Goal: Use online tool/utility

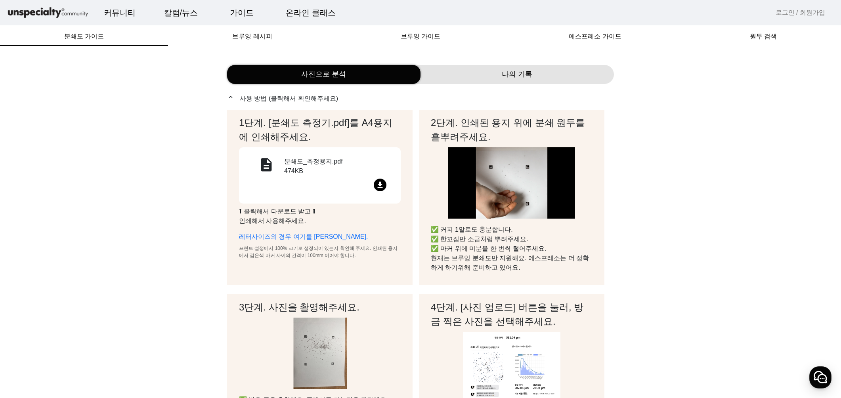
click at [380, 180] on mat-icon "file_download" at bounding box center [380, 185] width 13 height 13
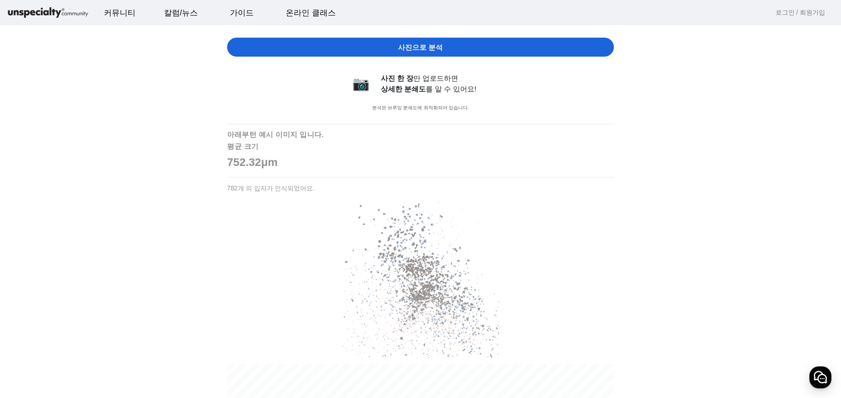
scroll to position [357, 0]
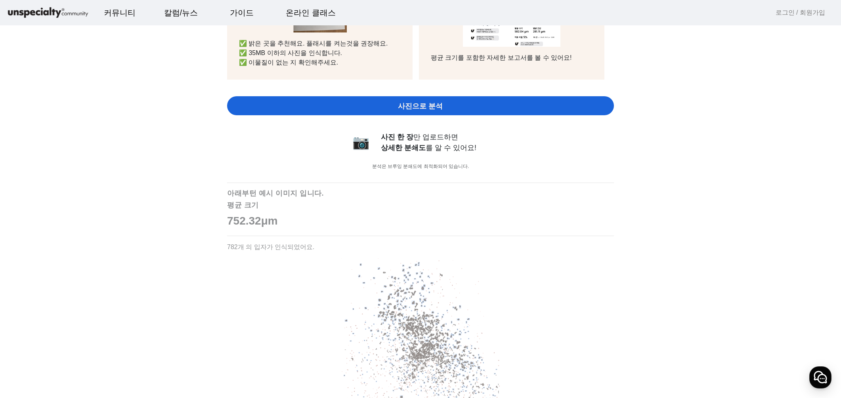
click at [432, 104] on span "사진으로 분석" at bounding box center [420, 106] width 45 height 11
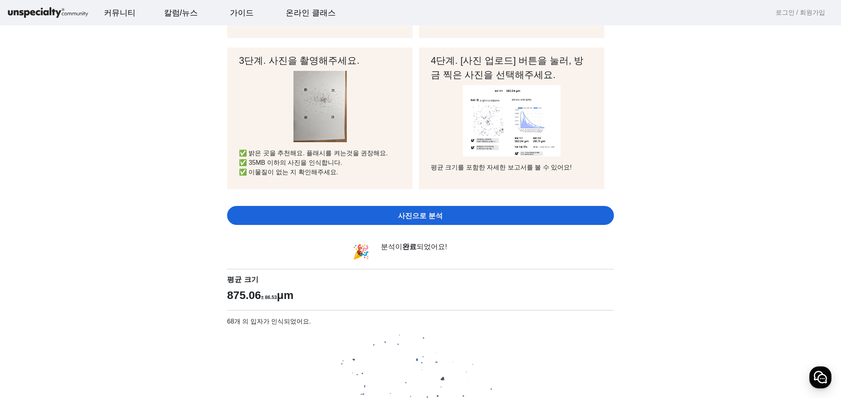
scroll to position [238, 0]
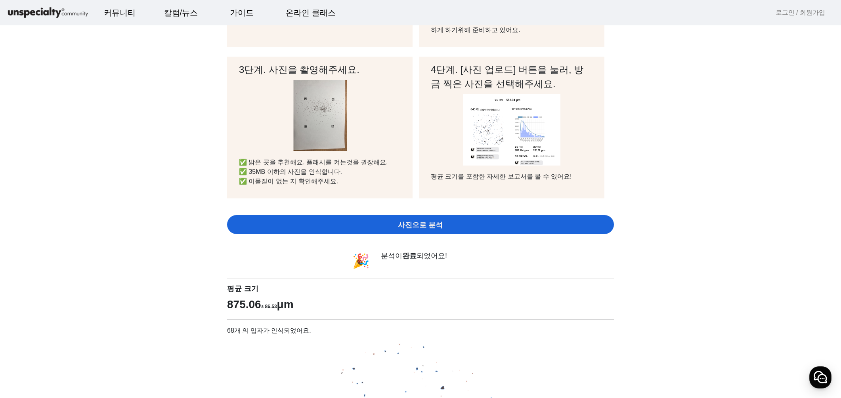
click at [456, 223] on div "사진으로 분석" at bounding box center [420, 224] width 387 height 19
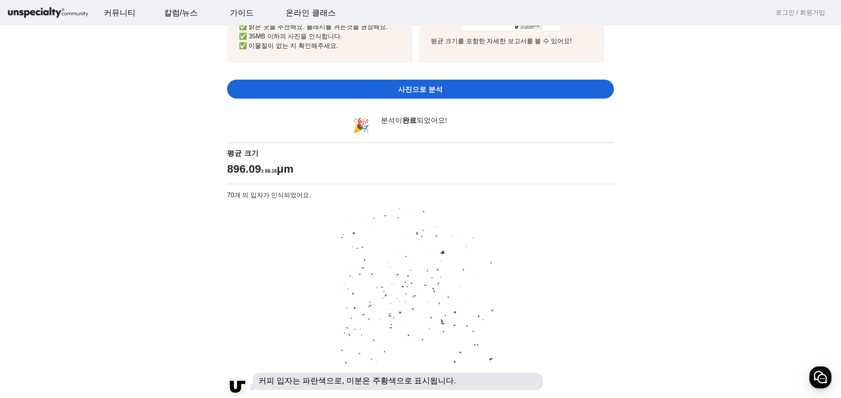
scroll to position [555, 0]
